Goal: Task Accomplishment & Management: Manage account settings

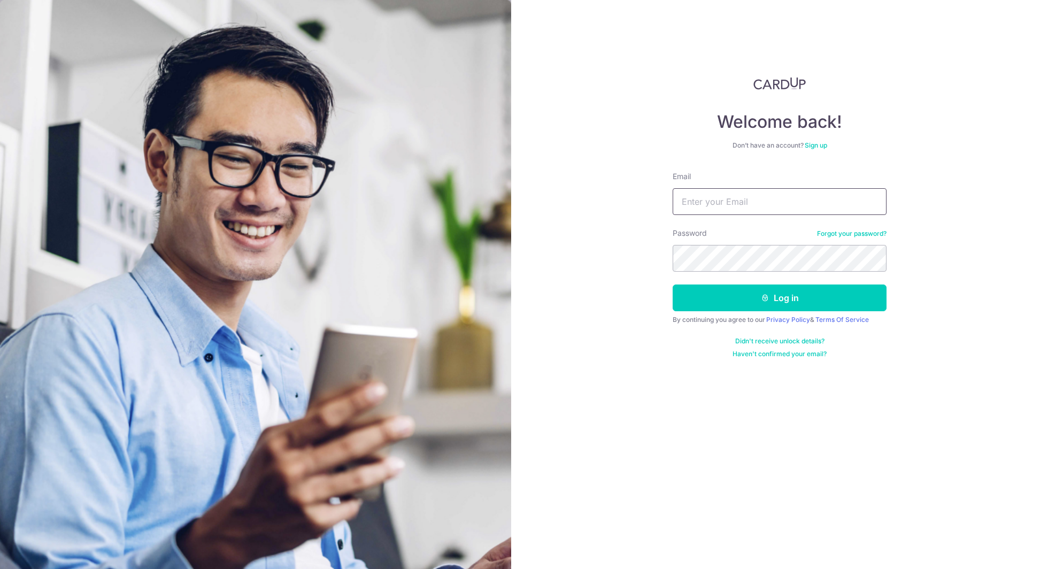
click at [753, 192] on input "Email" at bounding box center [779, 201] width 214 height 27
type input "[EMAIL_ADDRESS][DOMAIN_NAME]"
click at [836, 285] on button "Log in" at bounding box center [779, 297] width 214 height 27
click at [811, 291] on button "Log in" at bounding box center [779, 297] width 214 height 27
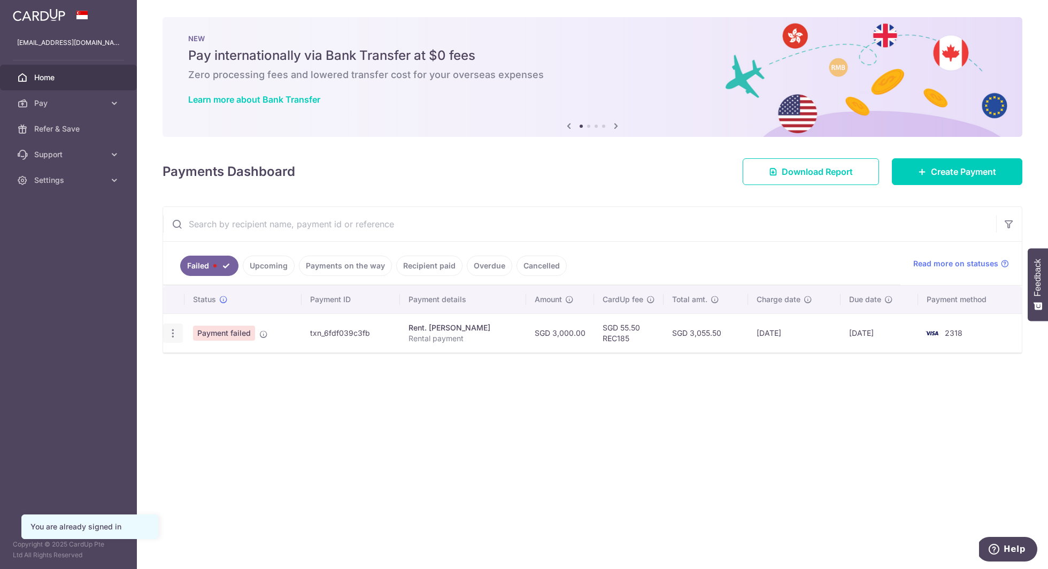
click at [176, 331] on icon "button" at bounding box center [172, 333] width 11 height 11
click at [197, 362] on span "Update payment" at bounding box center [229, 362] width 73 height 13
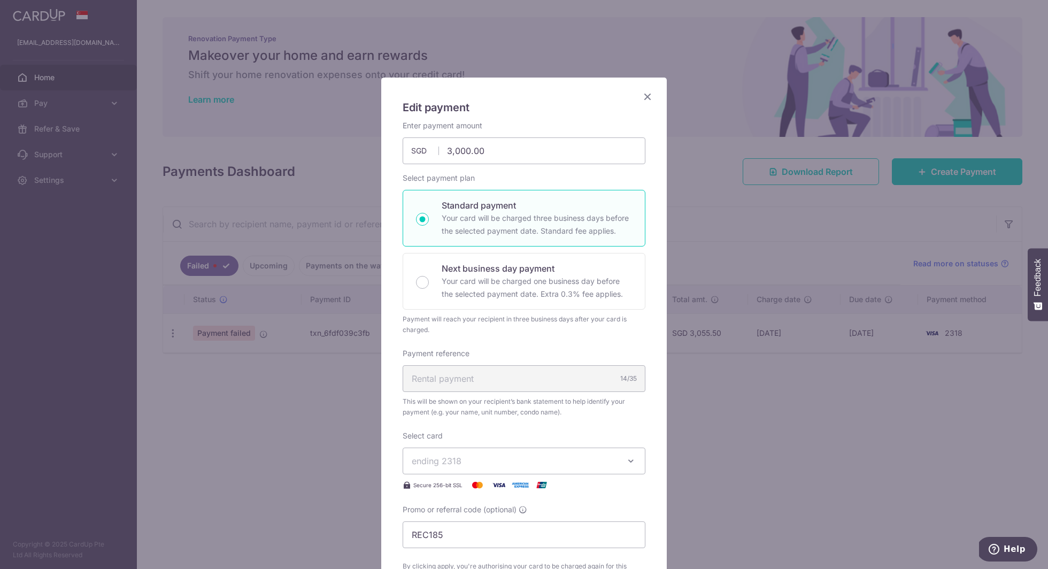
click at [646, 95] on icon "Close" at bounding box center [647, 96] width 13 height 13
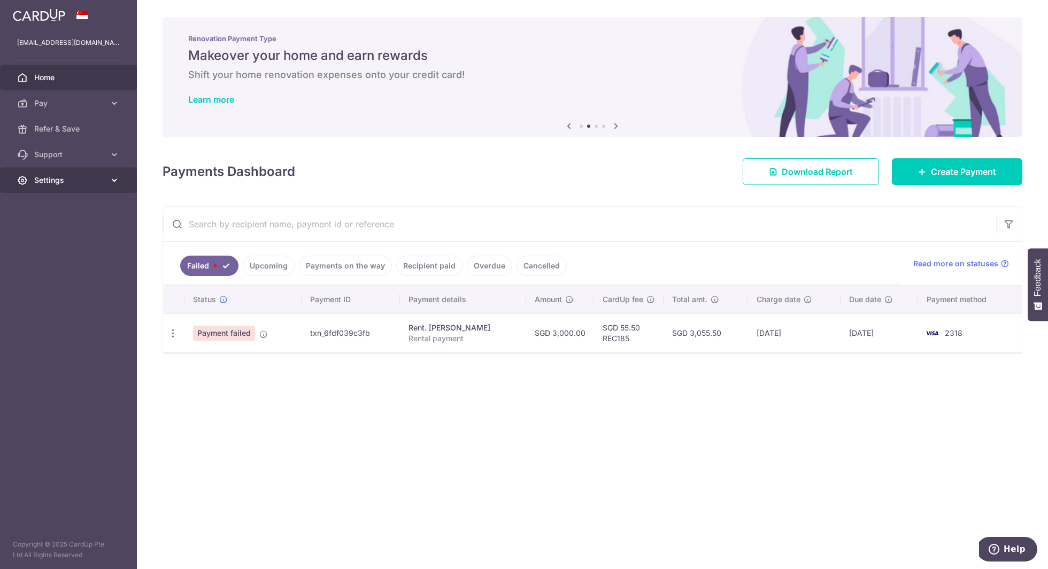
click at [39, 187] on link "Settings" at bounding box center [68, 180] width 137 height 26
click at [49, 236] on span "Logout" at bounding box center [69, 231] width 71 height 11
